Goal: Navigation & Orientation: Understand site structure

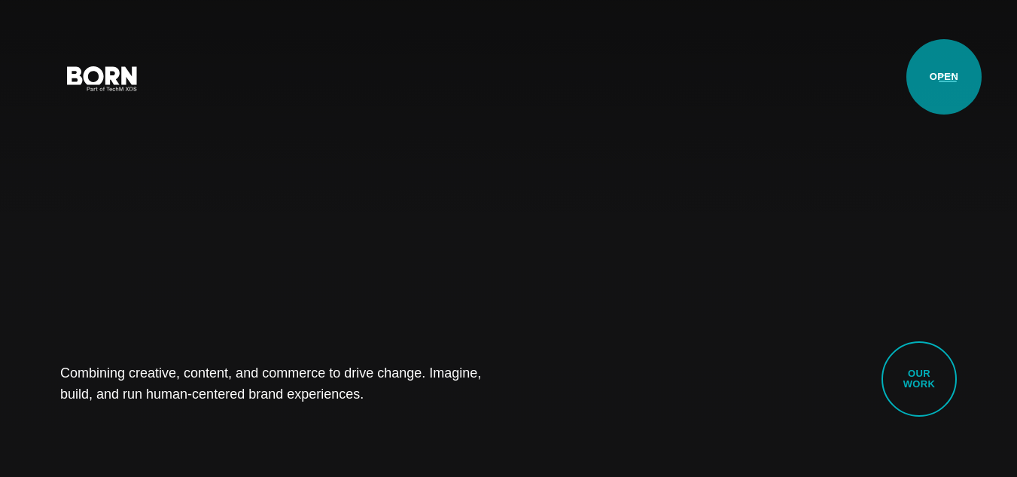
click at [944, 77] on button "Primary Menu" at bounding box center [948, 78] width 36 height 32
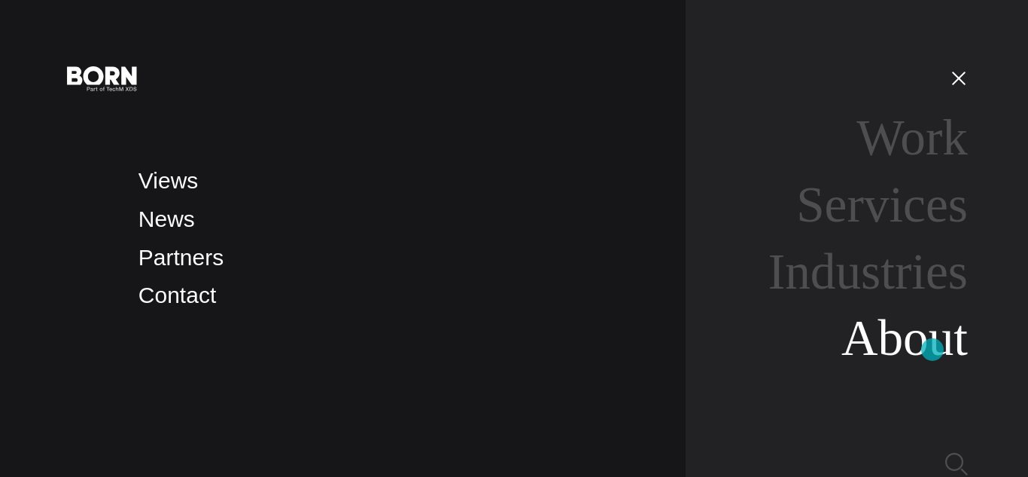
click at [933, 349] on link "About" at bounding box center [905, 337] width 126 height 56
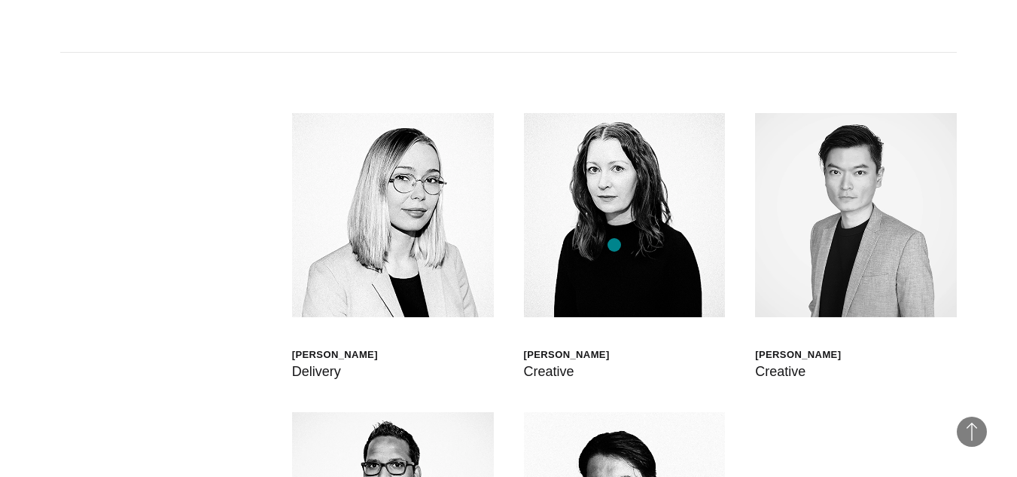
scroll to position [3614, 0]
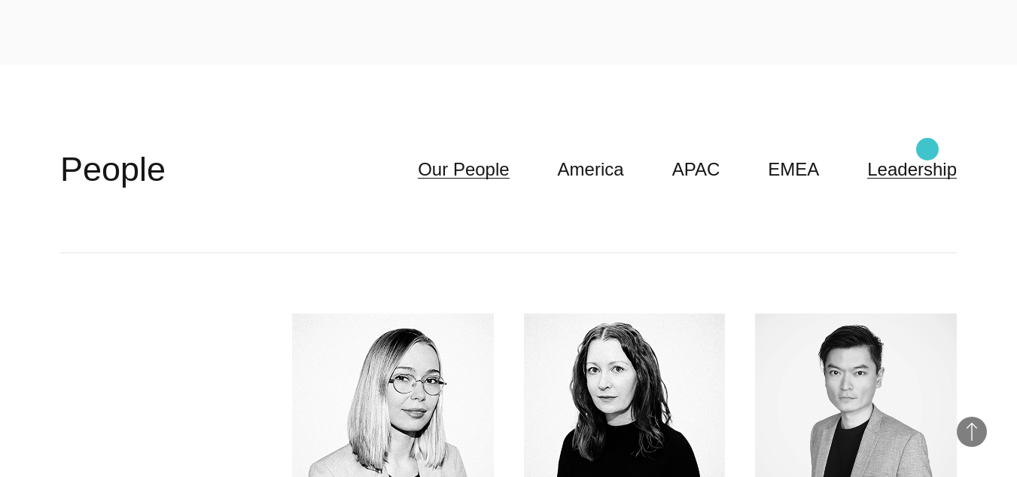
click at [928, 155] on link "Leadership" at bounding box center [912, 169] width 90 height 29
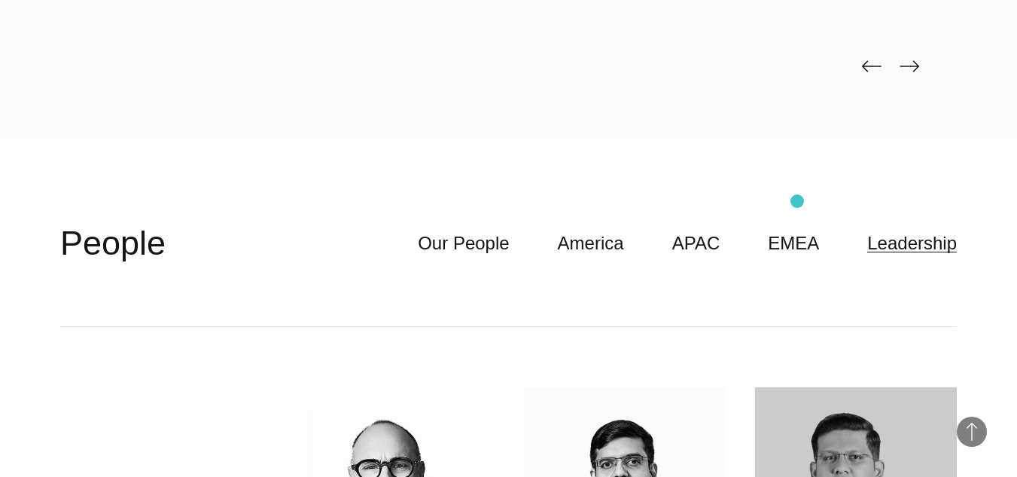
scroll to position [3538, 0]
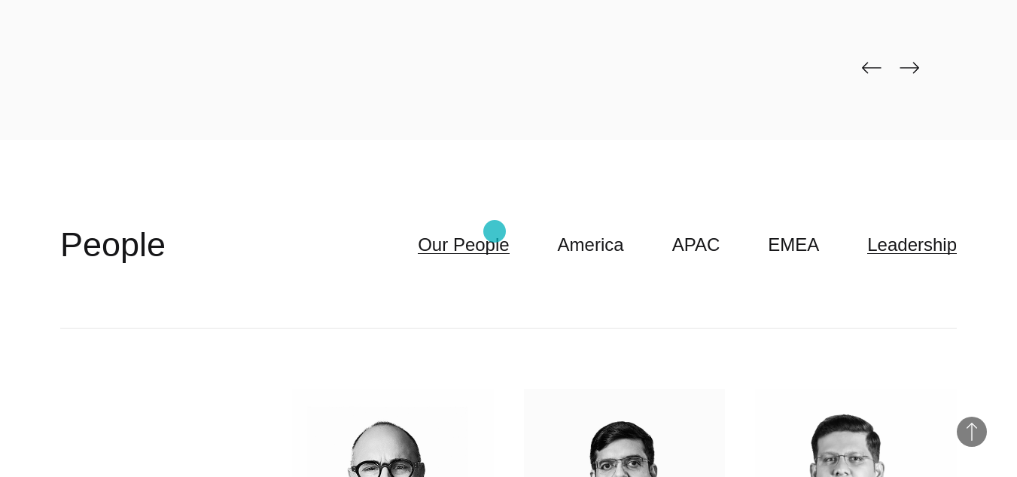
click at [495, 231] on link "Our People" at bounding box center [463, 244] width 91 height 29
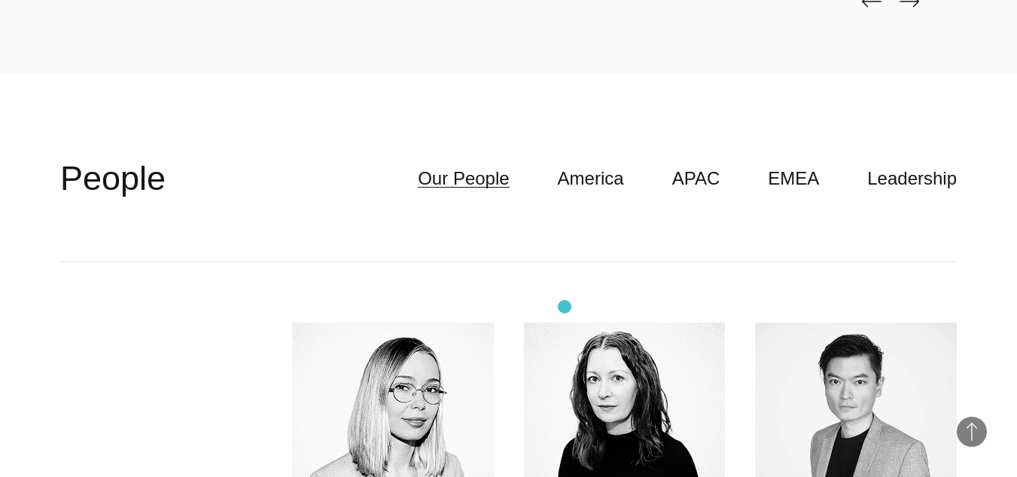
scroll to position [3614, 0]
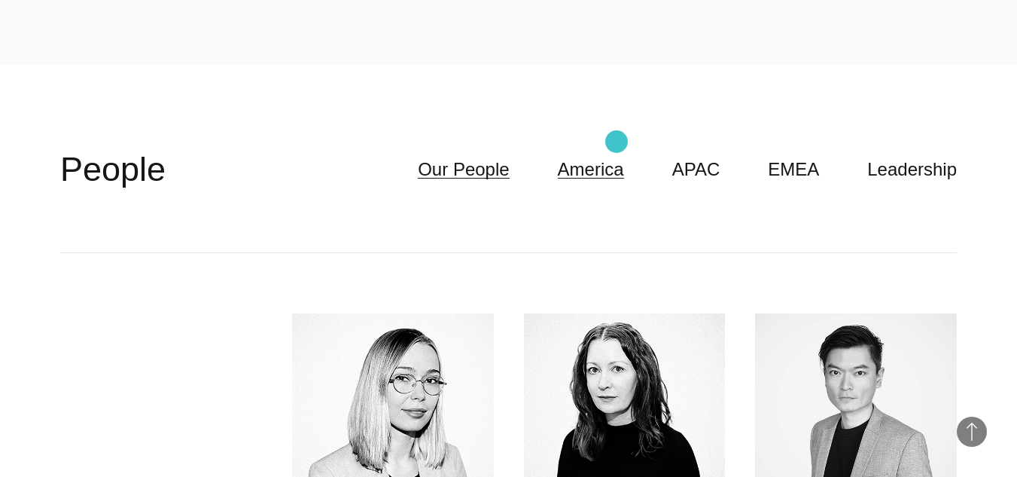
click at [617, 155] on link "America" at bounding box center [591, 169] width 66 height 29
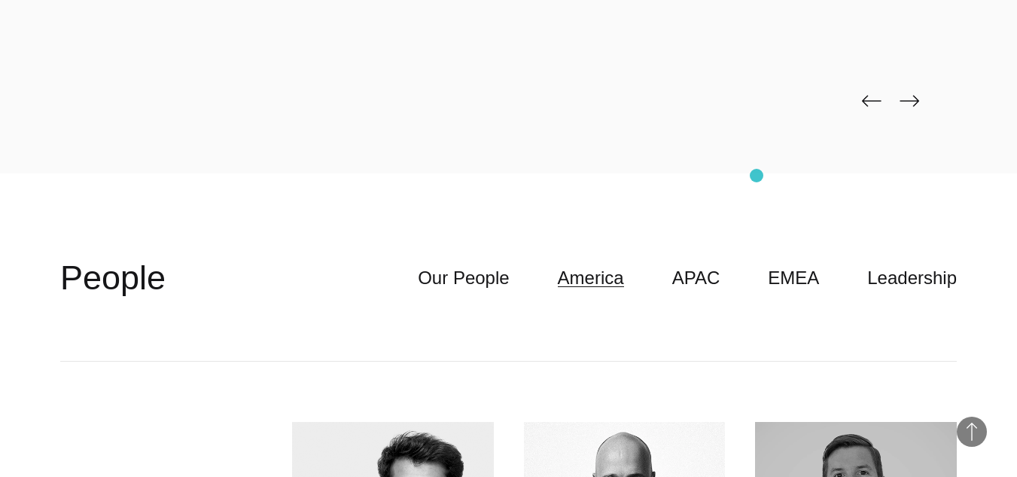
scroll to position [3463, 0]
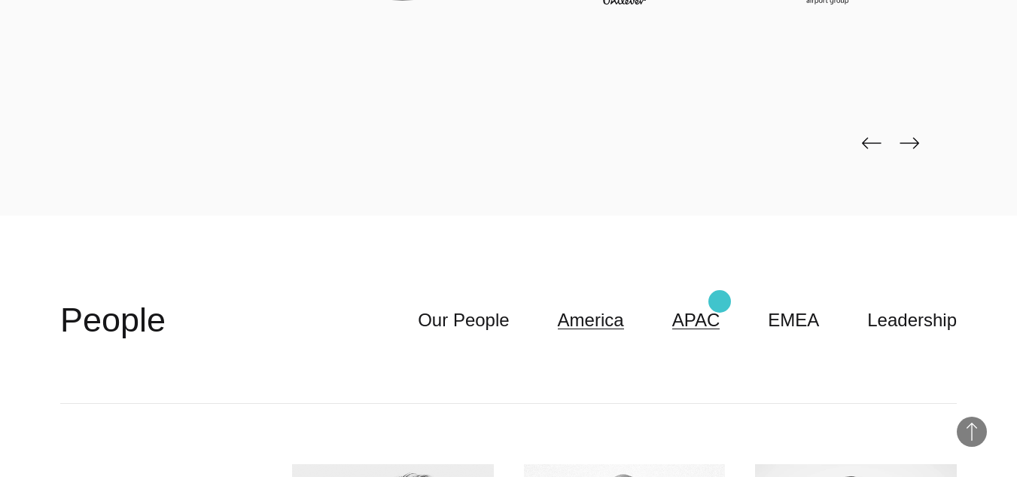
click at [720, 306] on link "APAC" at bounding box center [696, 320] width 48 height 29
click at [803, 306] on link "EMEA" at bounding box center [793, 320] width 51 height 29
click at [908, 306] on link "Leadership" at bounding box center [912, 320] width 90 height 29
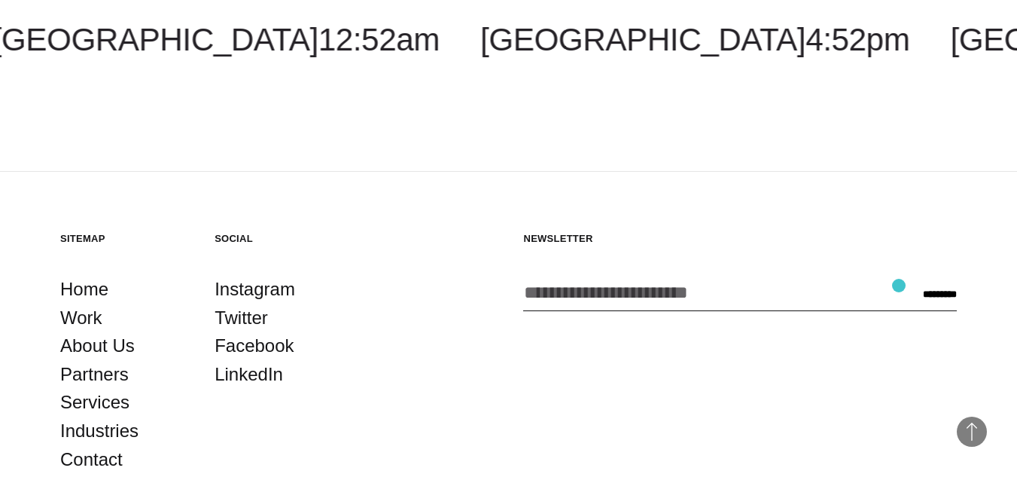
scroll to position [5153, 0]
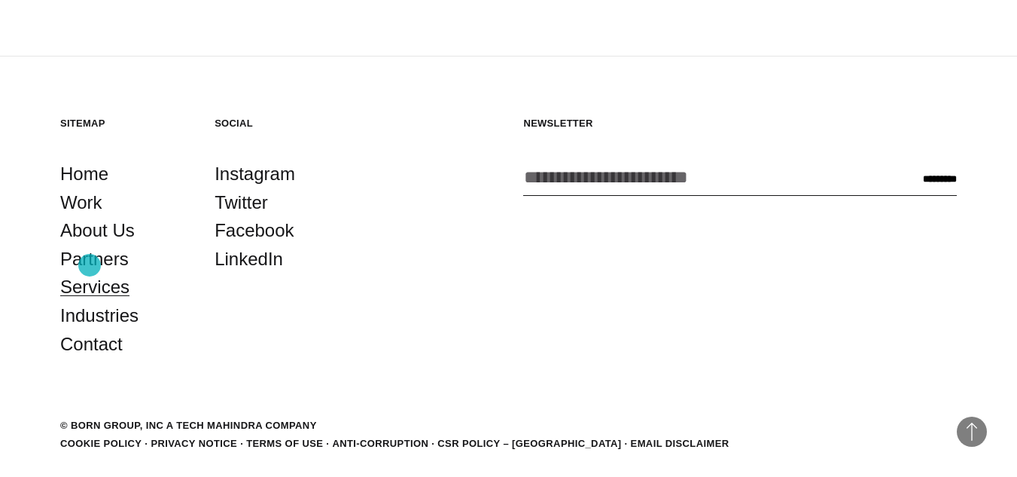
click at [90, 273] on link "Services" at bounding box center [94, 287] width 69 height 29
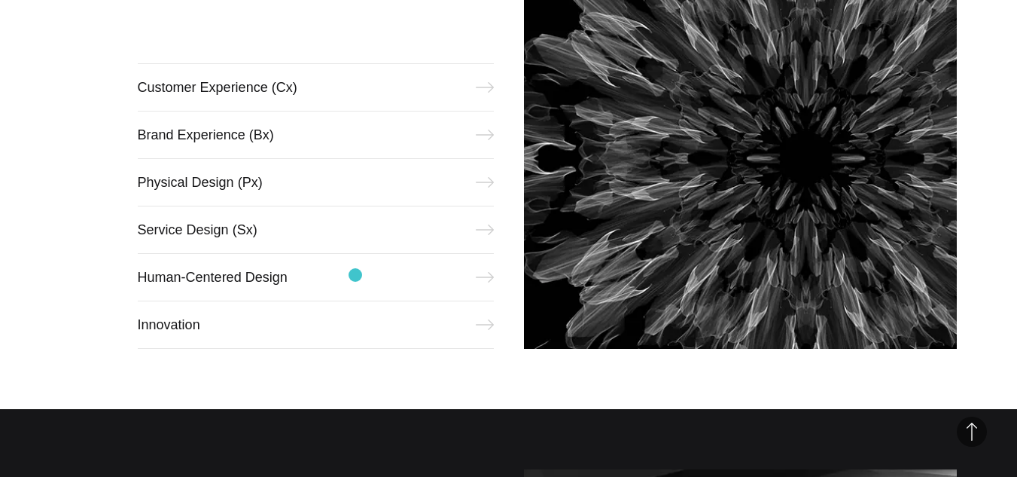
scroll to position [753, 0]
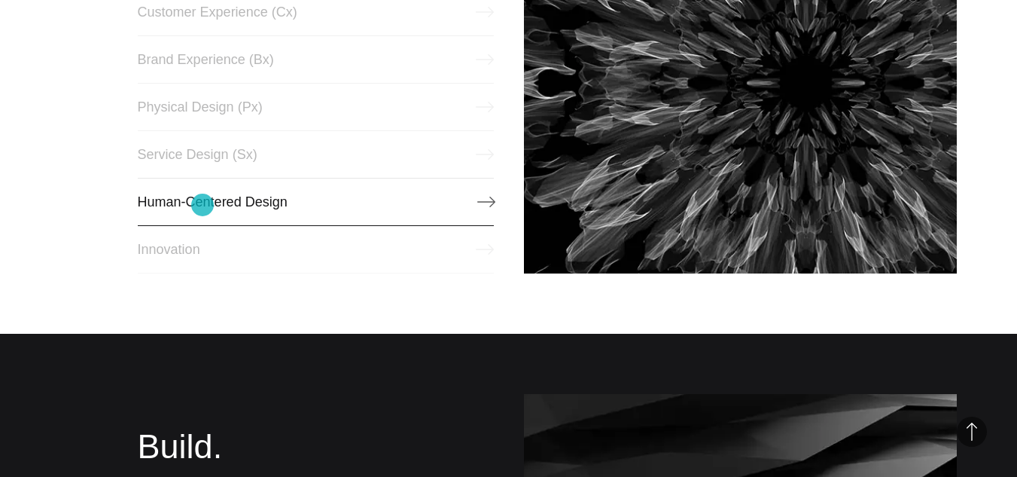
click at [203, 205] on link "Human-Centered Design" at bounding box center [316, 202] width 356 height 48
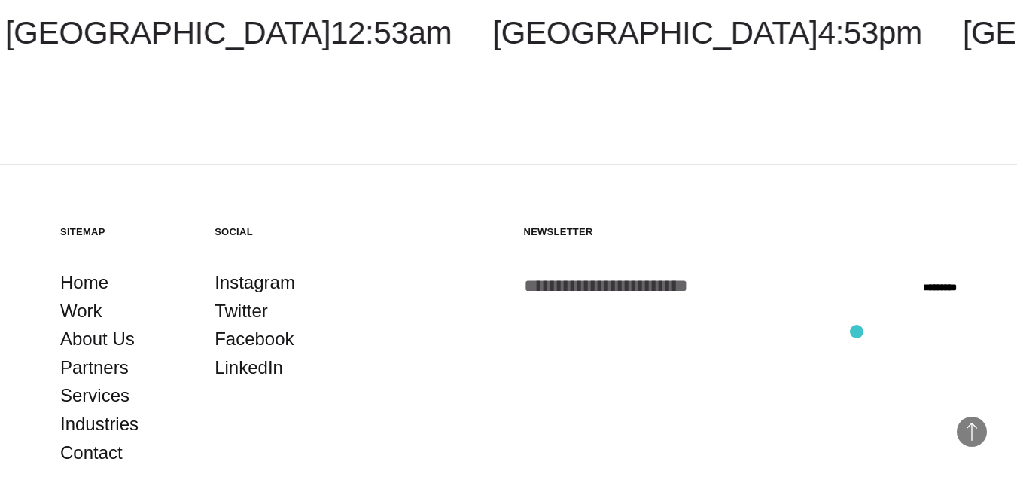
scroll to position [3082, 0]
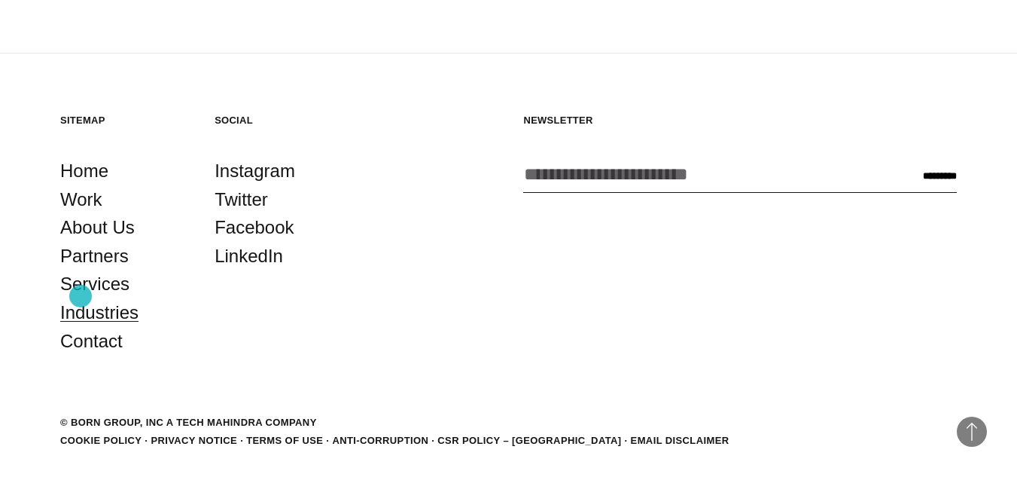
click at [81, 298] on link "Industries" at bounding box center [99, 312] width 78 height 29
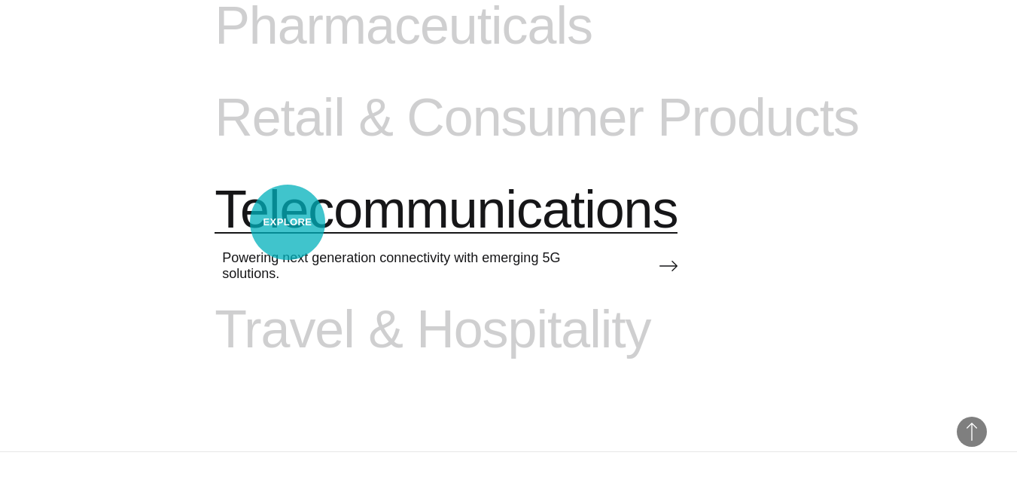
scroll to position [1750, 0]
click at [288, 222] on span "Telecommunications" at bounding box center [446, 211] width 463 height 62
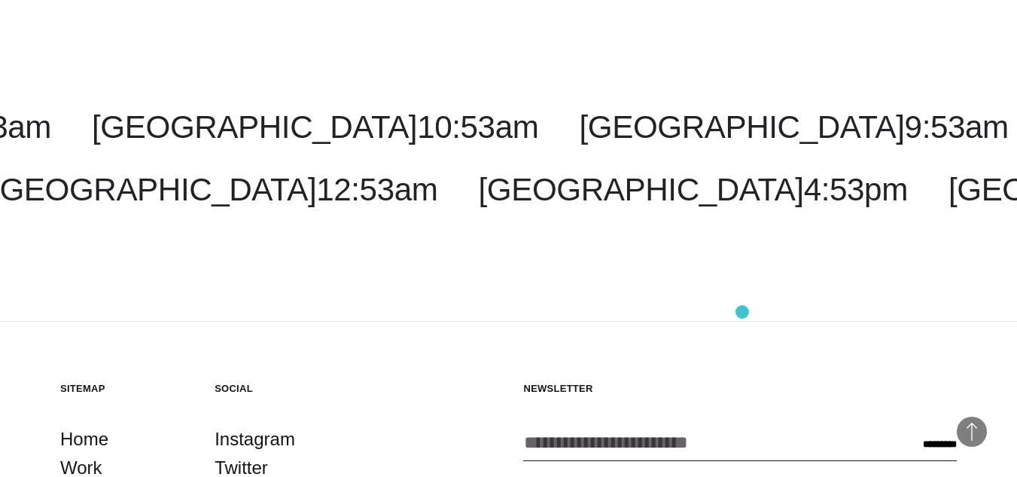
scroll to position [6624, 0]
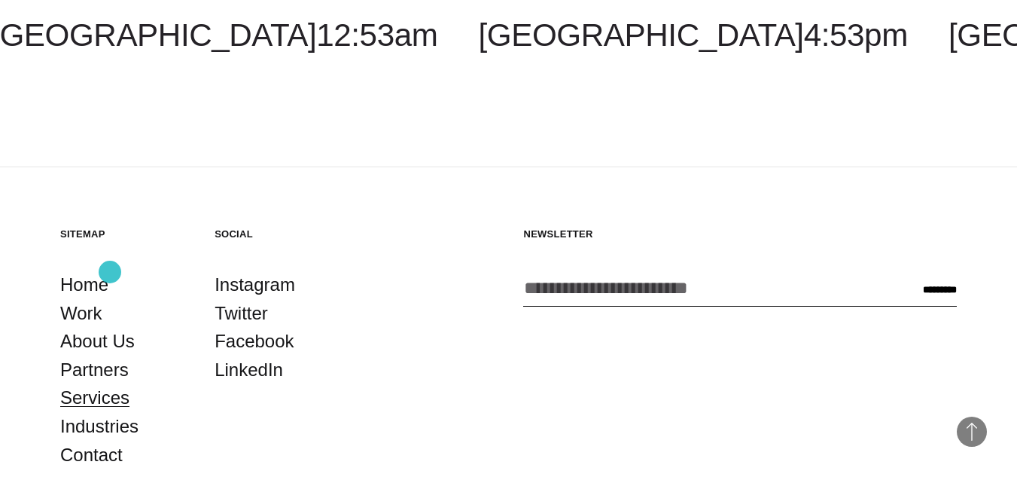
click at [110, 383] on link "Services" at bounding box center [94, 397] width 69 height 29
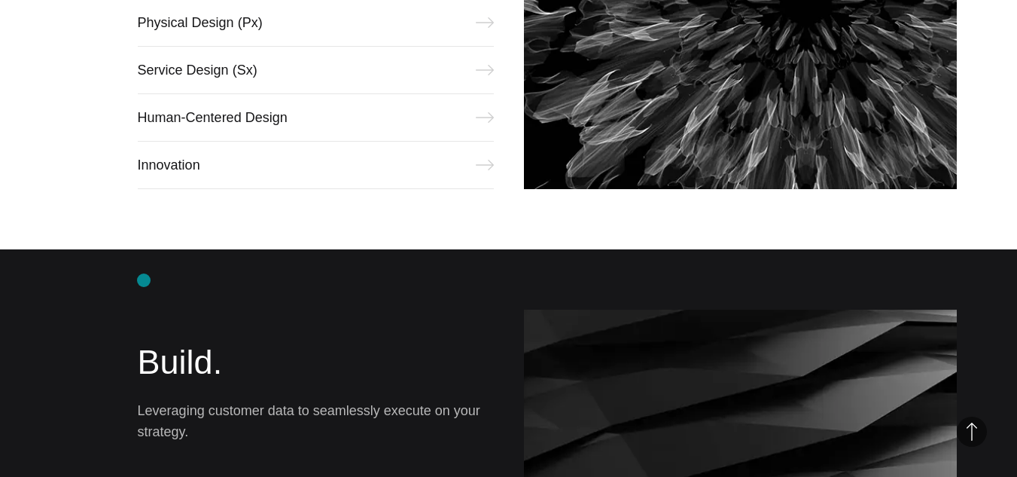
scroll to position [602, 0]
